Goal: Task Accomplishment & Management: Complete application form

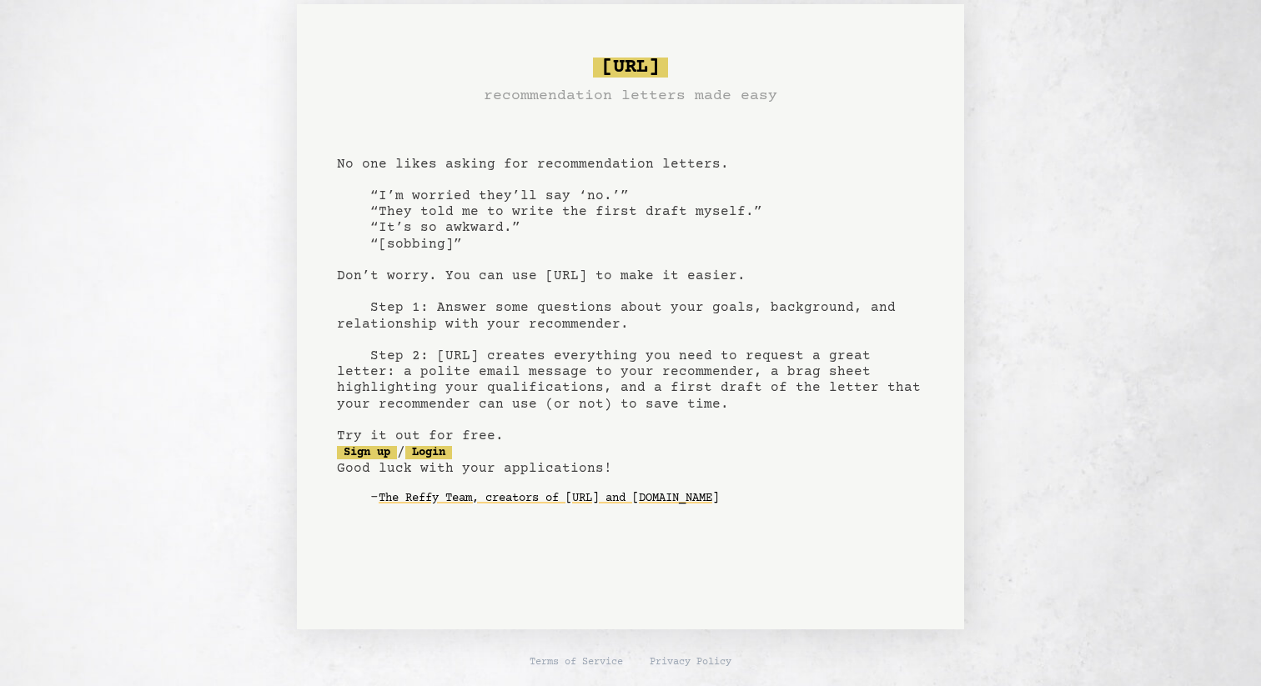
click at [251, 193] on div "bragsheet.ai recommendation letters made easy No one likes asking for recommend…" at bounding box center [630, 316] width 1201 height 625
click at [449, 459] on link "Login" at bounding box center [428, 452] width 47 height 13
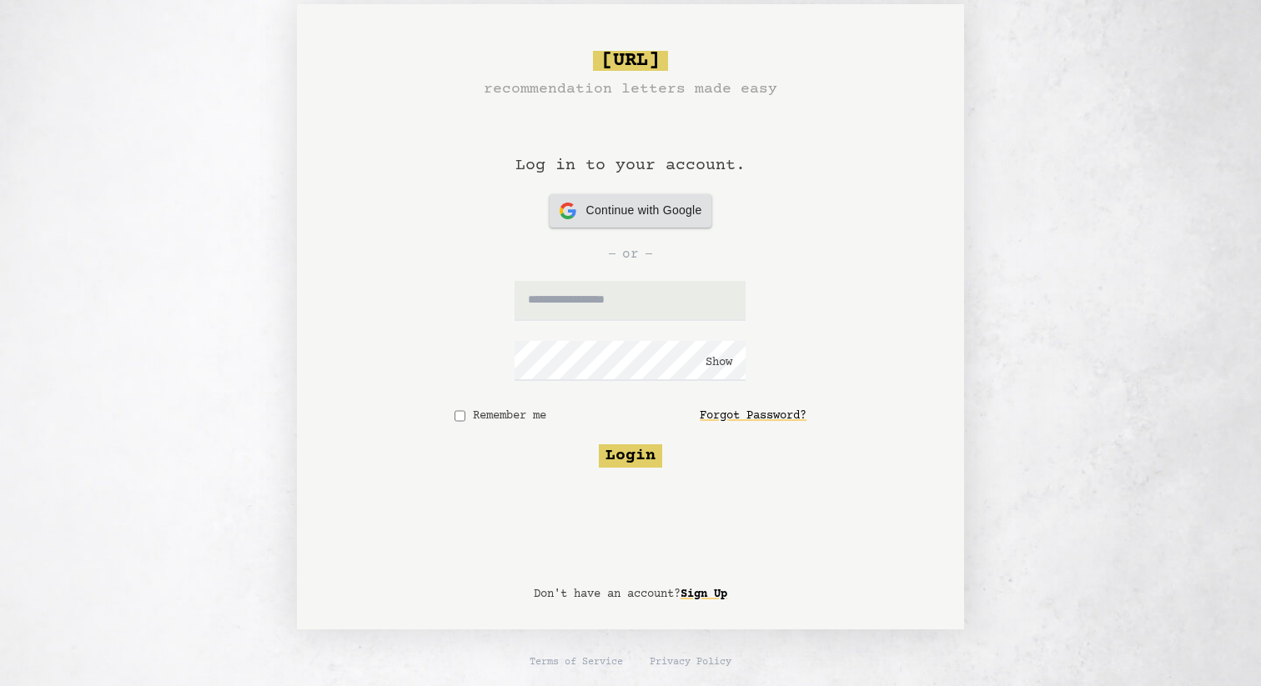
click at [604, 219] on div "Continue with Google Continue with Google" at bounding box center [631, 210] width 143 height 33
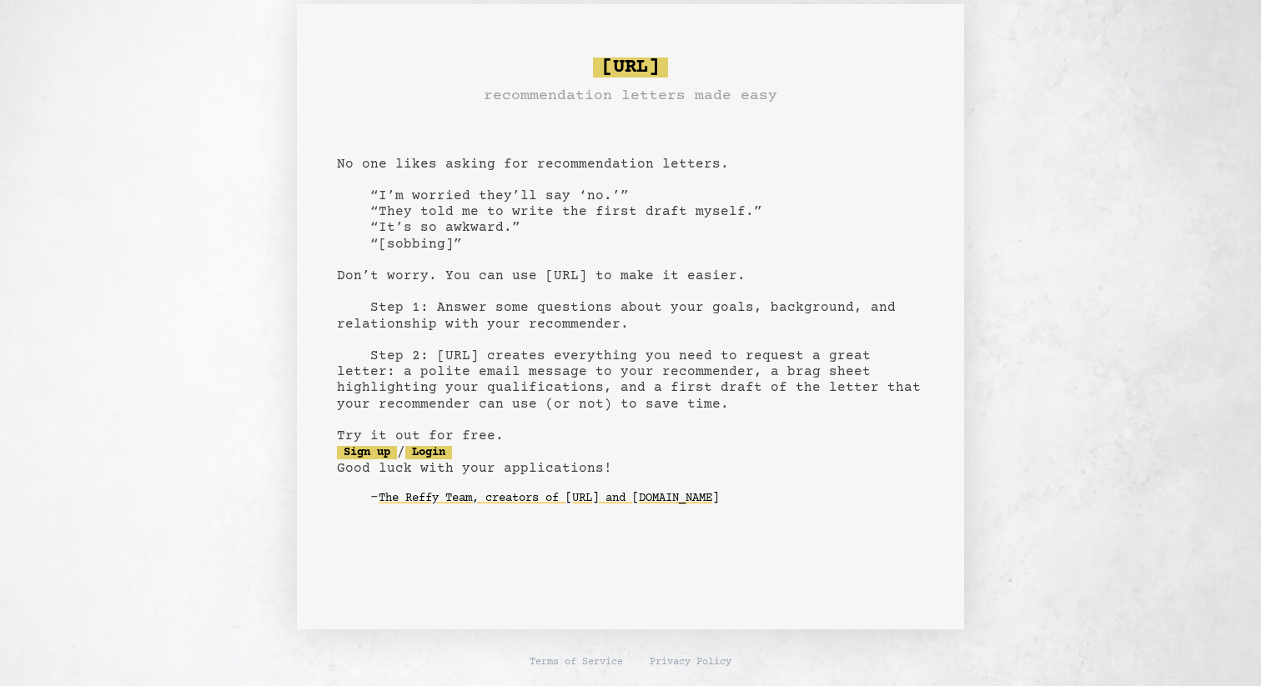
click at [365, 461] on pre "bragsheet.ai recommendation letters made easy No one likes asking for recommend…" at bounding box center [630, 295] width 587 height 489
click at [365, 454] on link "Sign up" at bounding box center [367, 452] width 60 height 13
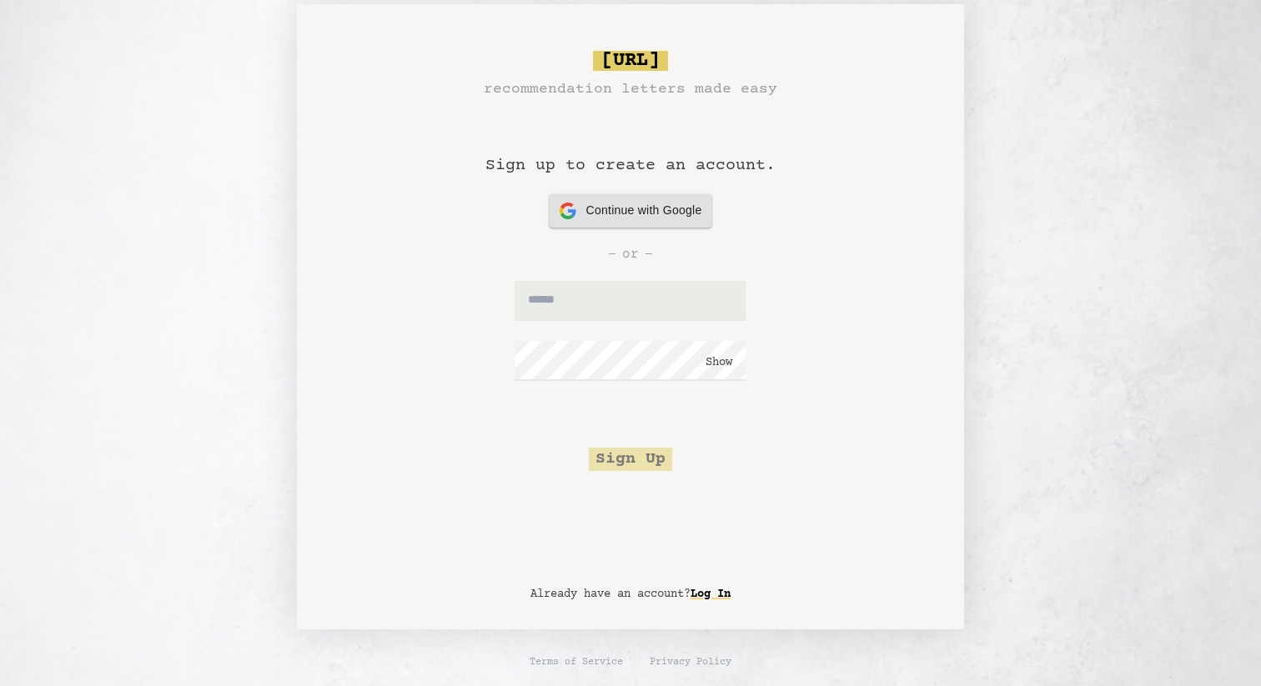
click at [626, 214] on span "Continue with Google" at bounding box center [644, 211] width 116 height 18
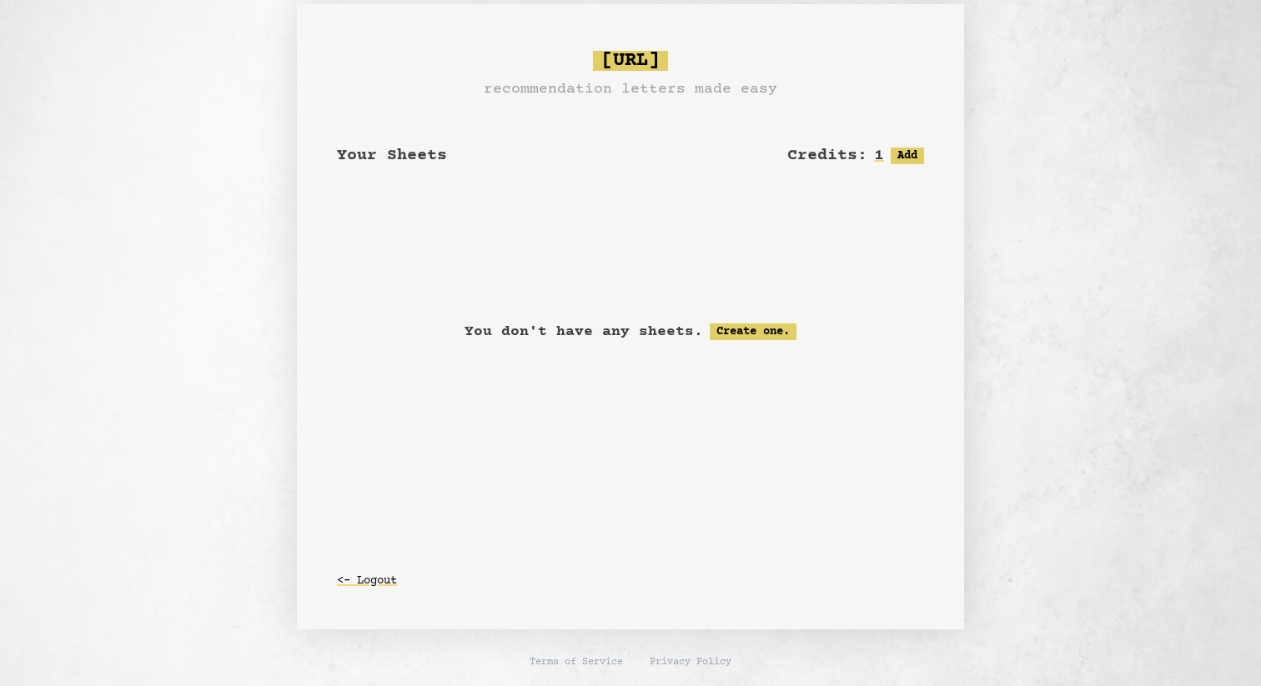
click at [680, 208] on div "Your Sheets Credits: 1 Free: 1, Paid: 0 Add <- Logout" at bounding box center [630, 164] width 587 height 127
click at [913, 146] on div "Credits: 1 Free: 1, Paid: 0 Add" at bounding box center [855, 155] width 137 height 23
click at [913, 151] on button "Add" at bounding box center [907, 156] width 33 height 17
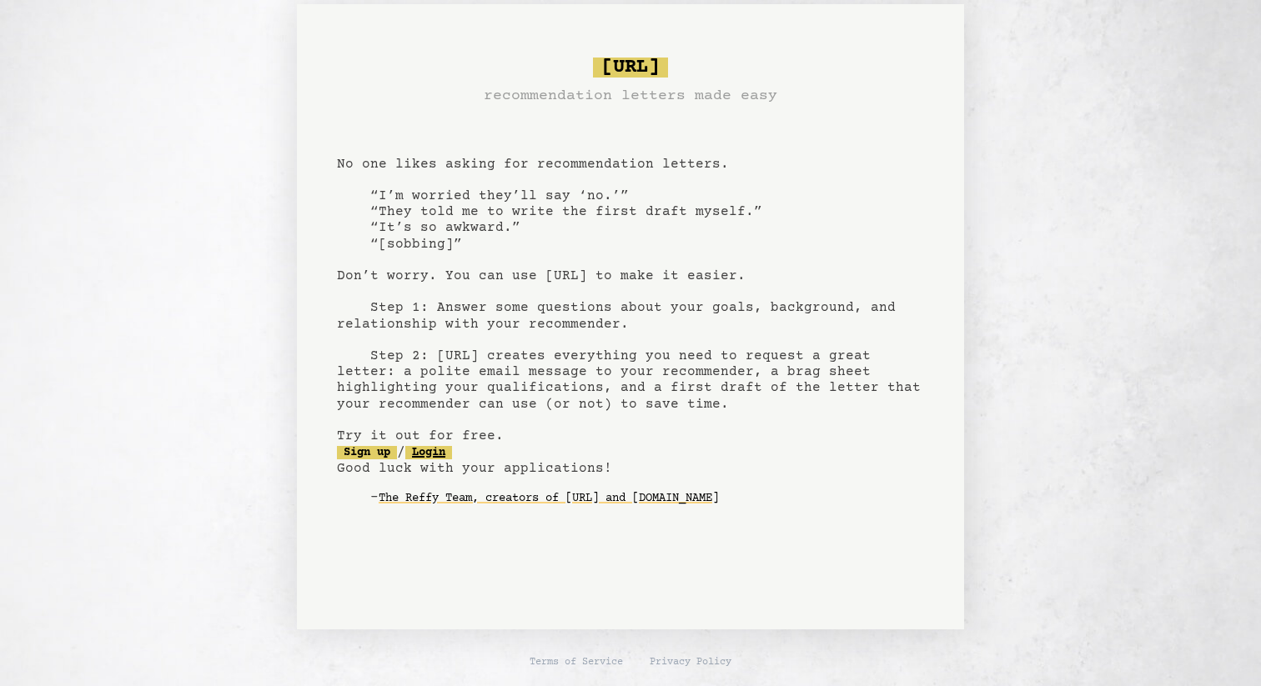
click at [452, 446] on link "Login" at bounding box center [428, 452] width 47 height 13
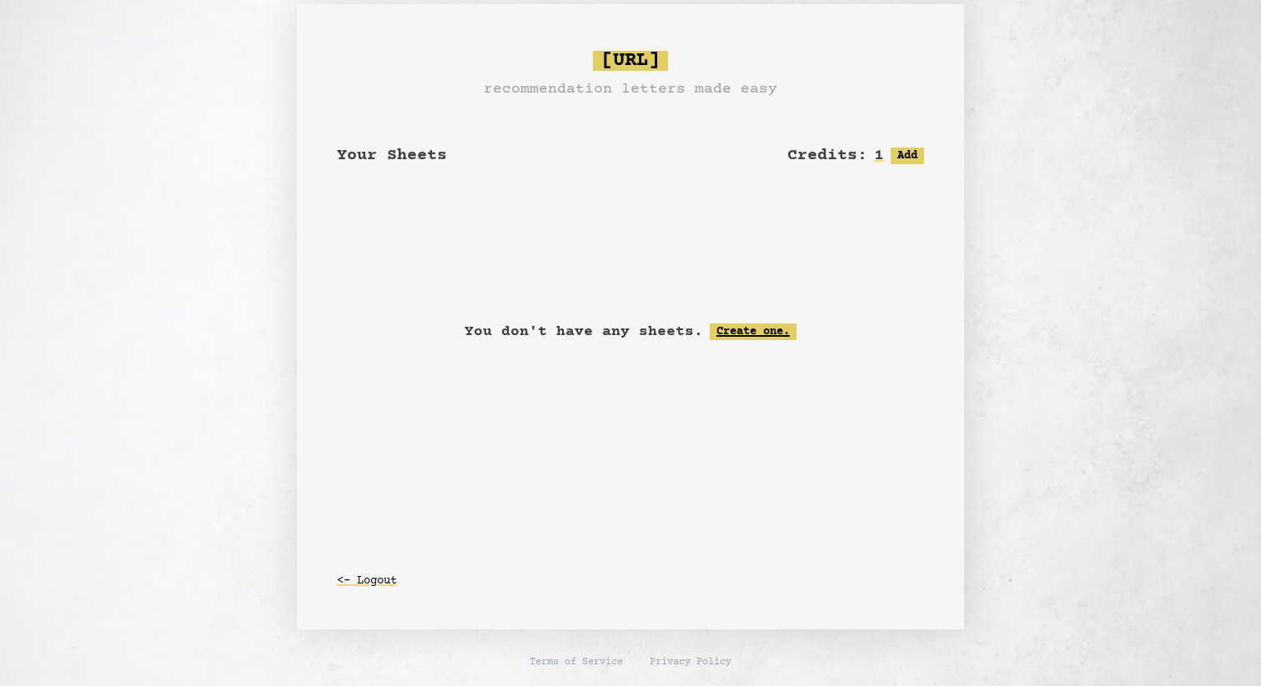
click at [756, 326] on link "Create one." at bounding box center [753, 332] width 87 height 17
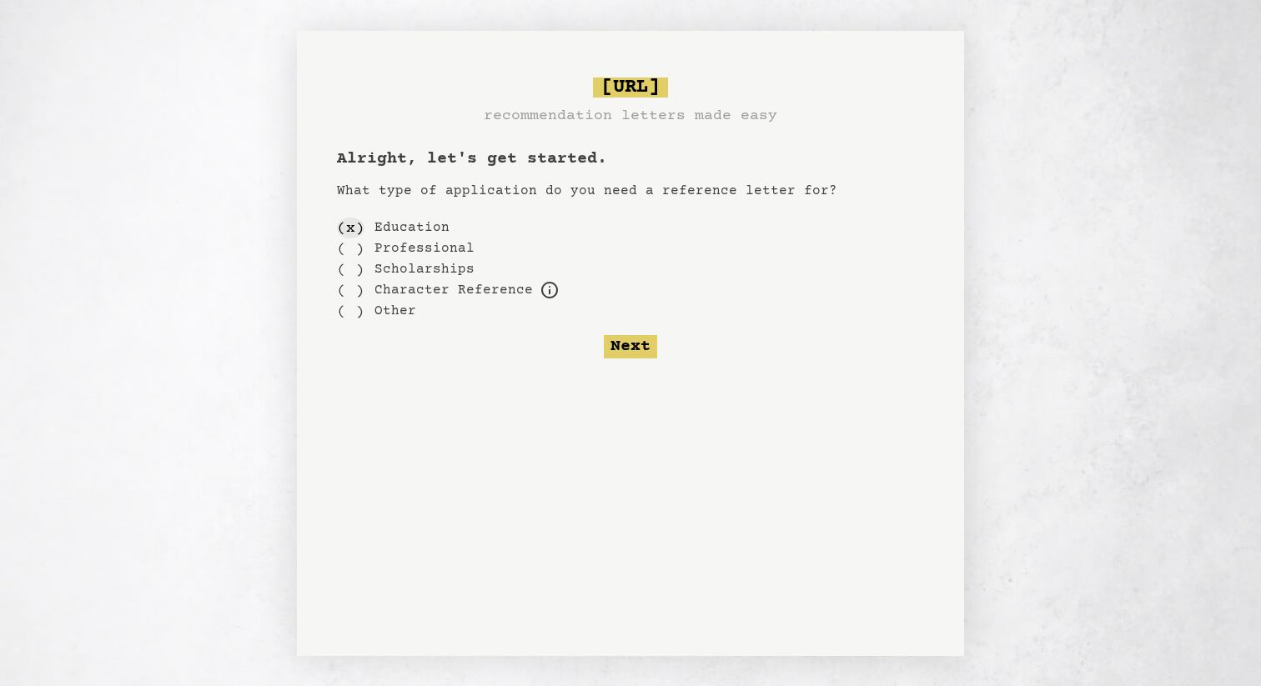
click at [349, 225] on div "( x )" at bounding box center [351, 228] width 28 height 21
drag, startPoint x: 349, startPoint y: 225, endPoint x: 401, endPoint y: 222, distance: 52.6
click at [393, 222] on div "( x ) Education" at bounding box center [630, 228] width 587 height 21
click at [401, 222] on label "Education" at bounding box center [411, 228] width 75 height 20
click at [346, 233] on div "( x )" at bounding box center [351, 228] width 28 height 21
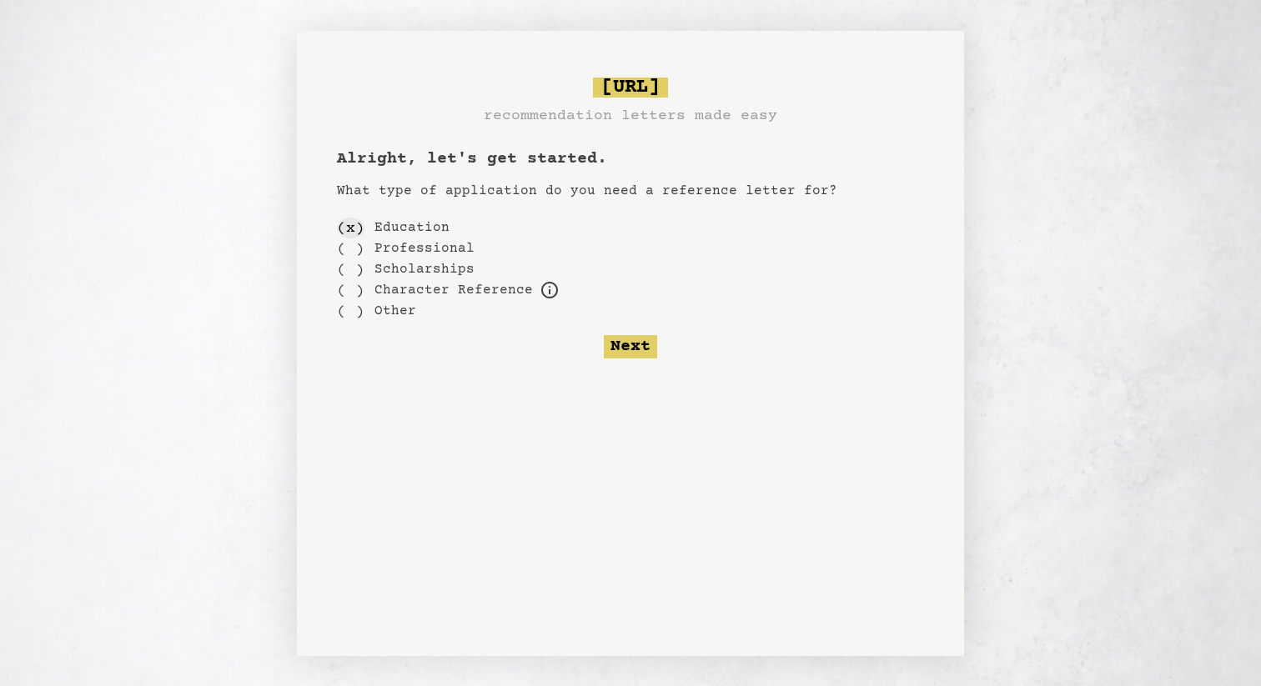
click at [339, 230] on div "( x )" at bounding box center [351, 228] width 28 height 21
click at [633, 352] on button "Next" at bounding box center [630, 346] width 53 height 23
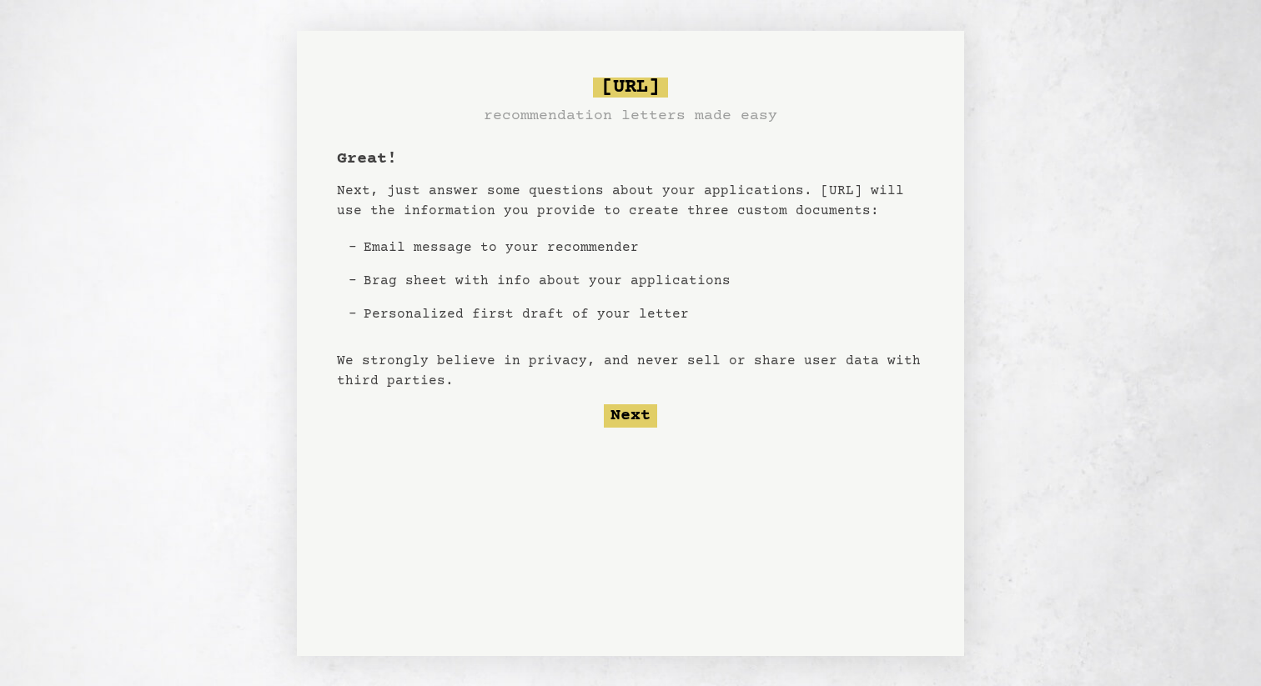
click at [513, 243] on li "Email message to your recommender" at bounding box center [547, 247] width 380 height 33
click at [573, 309] on li "Personalized first draft of your letter" at bounding box center [547, 314] width 380 height 33
click at [624, 413] on button "Next" at bounding box center [630, 415] width 53 height 23
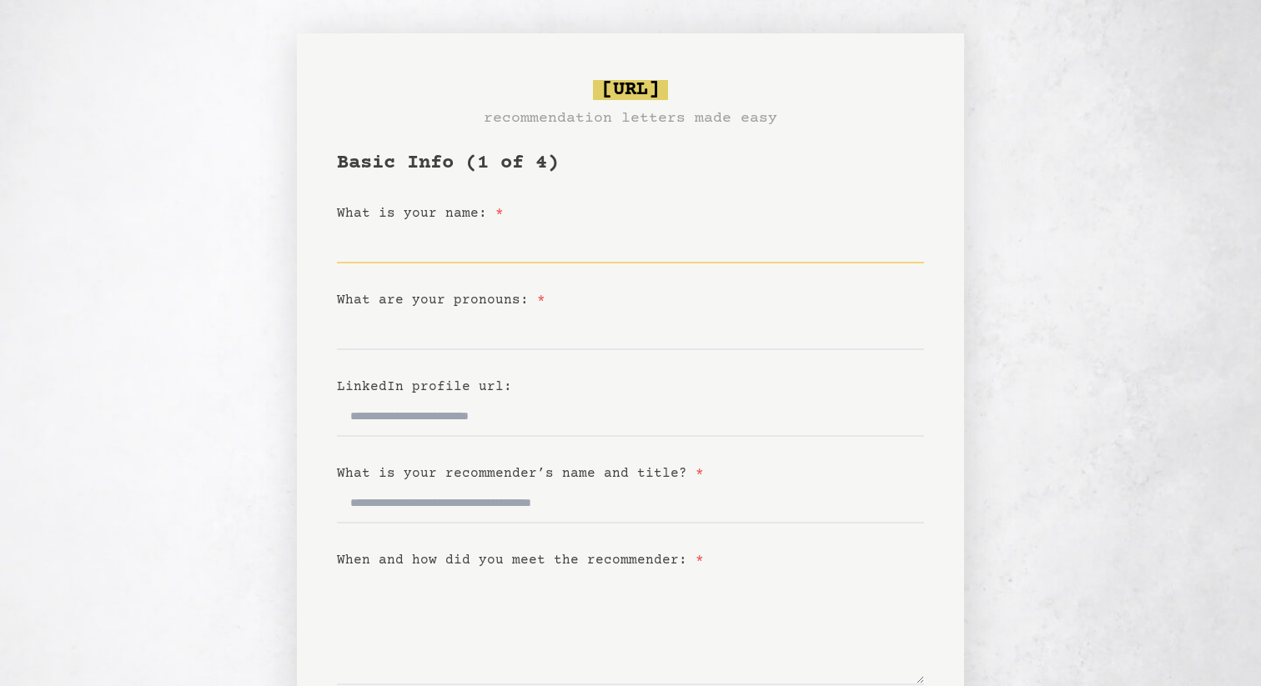
click at [494, 259] on input "What is your name: *" at bounding box center [630, 243] width 587 height 40
type input "**********"
click at [394, 351] on form "**********" at bounding box center [630, 530] width 587 height 760
click at [395, 339] on input "What are your pronouns: *" at bounding box center [630, 330] width 587 height 40
type input "*"
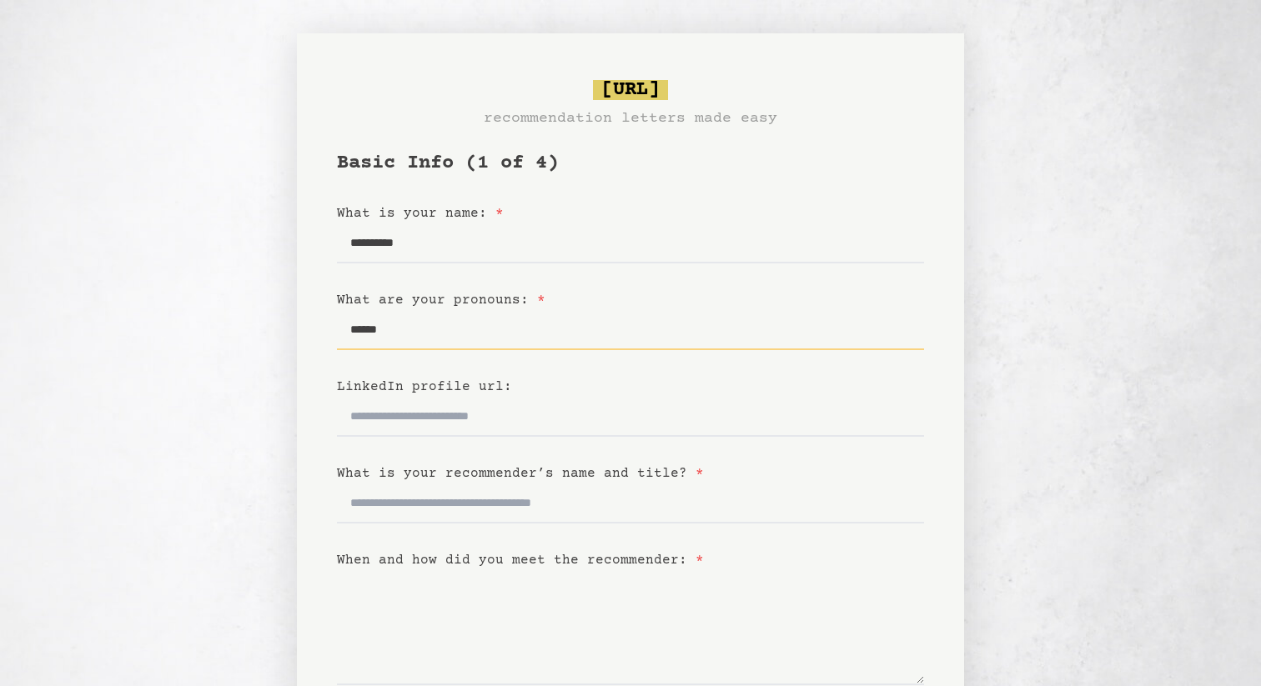
type input "******"
click at [392, 412] on input "LinkedIn profile url:" at bounding box center [630, 417] width 587 height 40
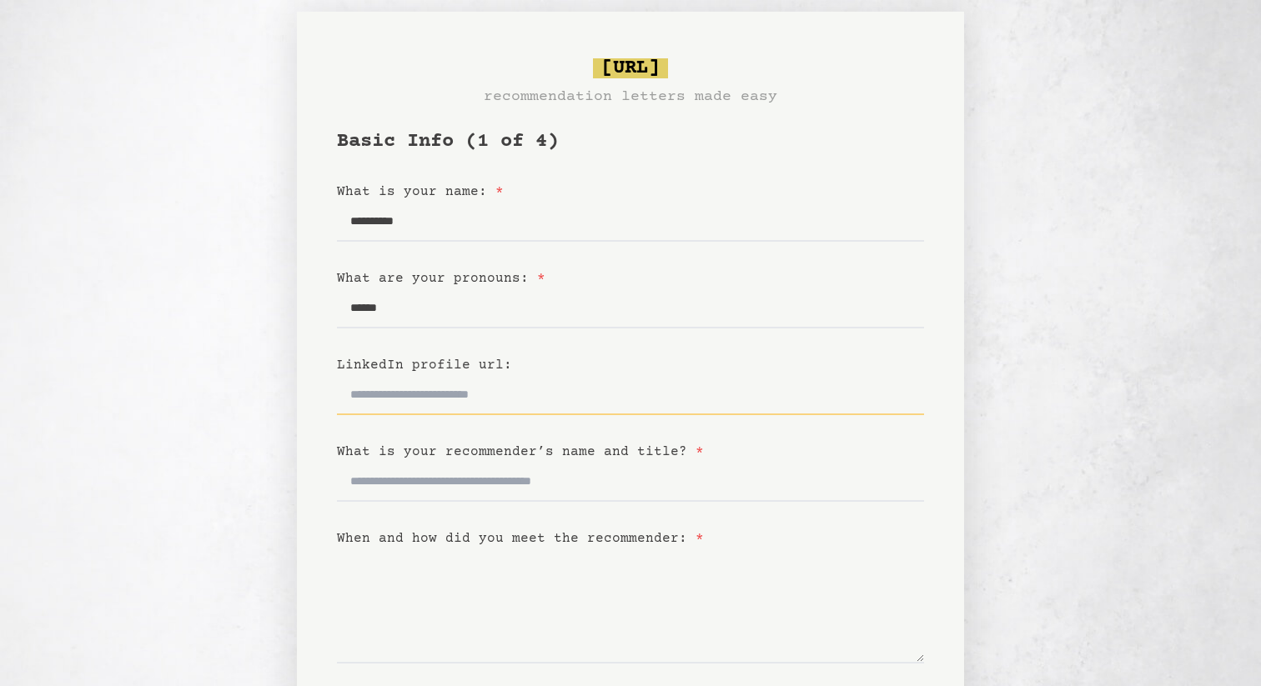
scroll to position [23, 0]
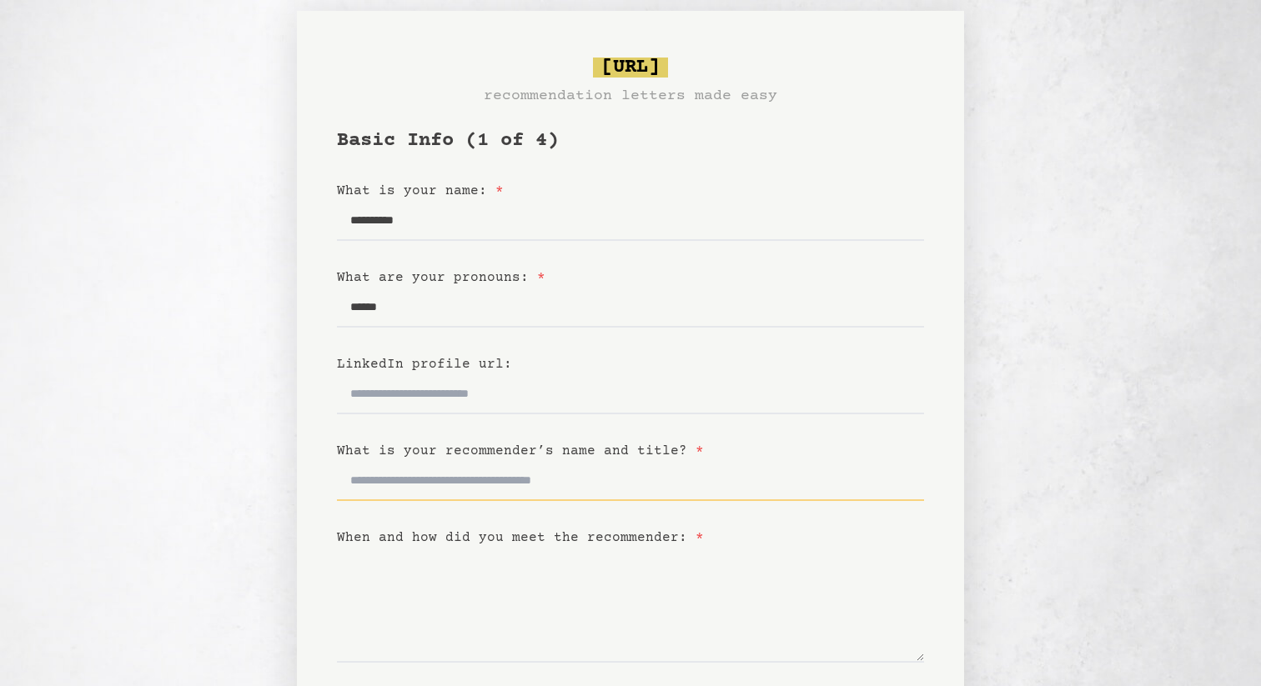
click at [393, 474] on input "What is your recommender’s name and title? *" at bounding box center [630, 481] width 587 height 40
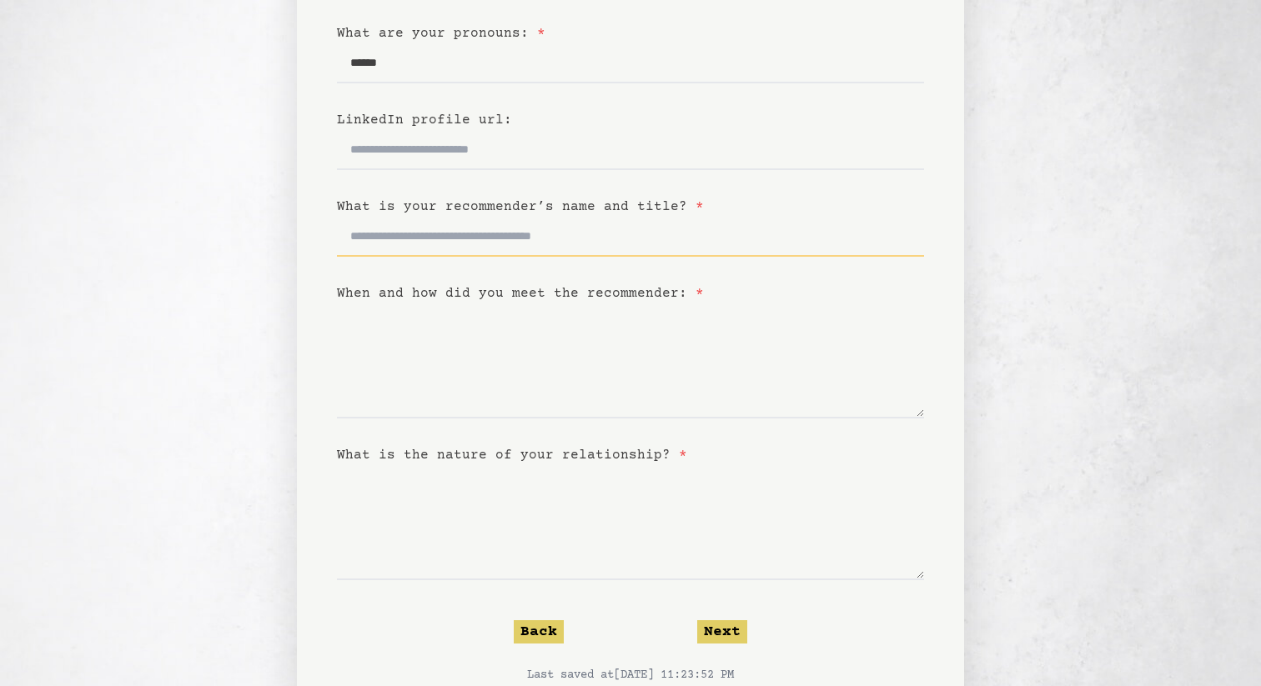
scroll to position [324, 0]
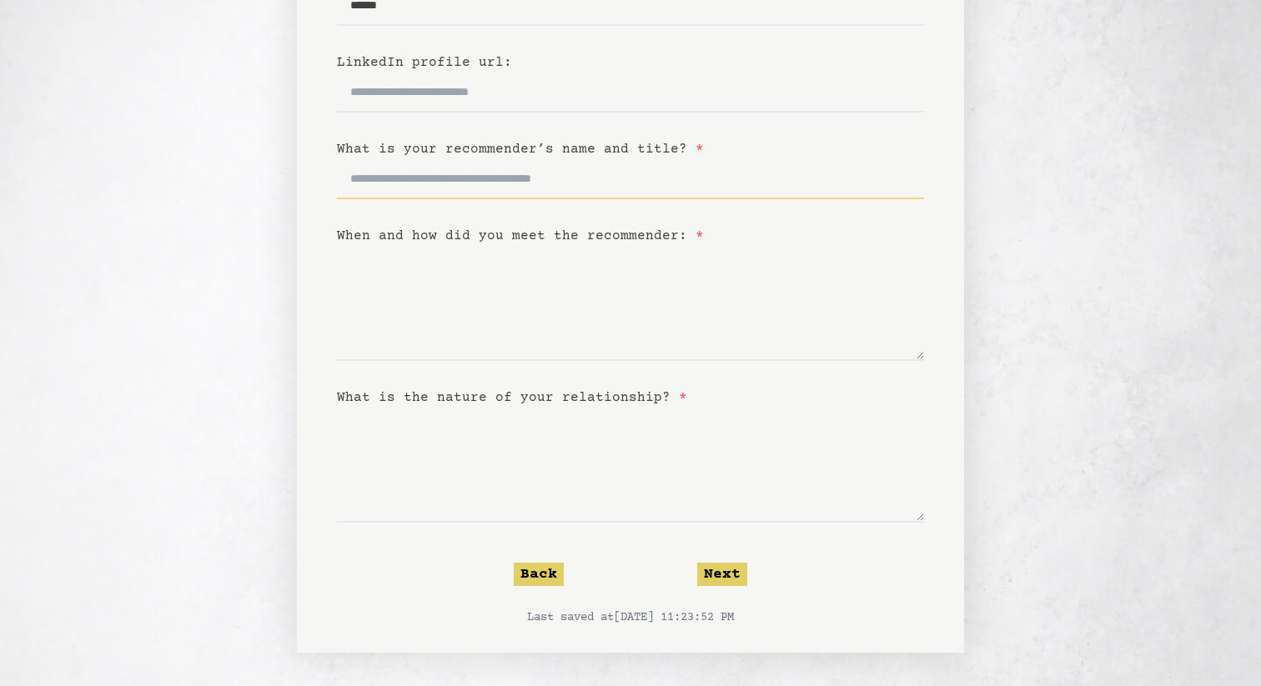
click at [465, 185] on input "What is your recommender’s name and title? *" at bounding box center [630, 179] width 587 height 40
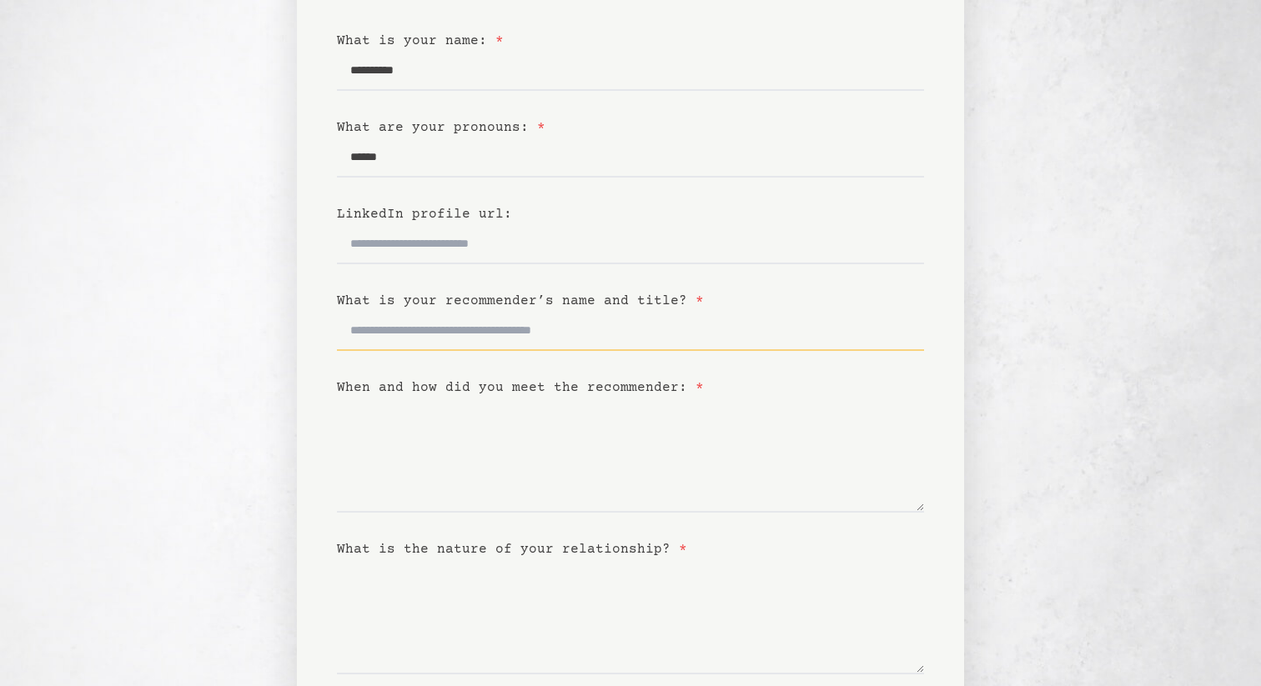
scroll to position [0, 0]
